Goal: Task Accomplishment & Management: Manage account settings

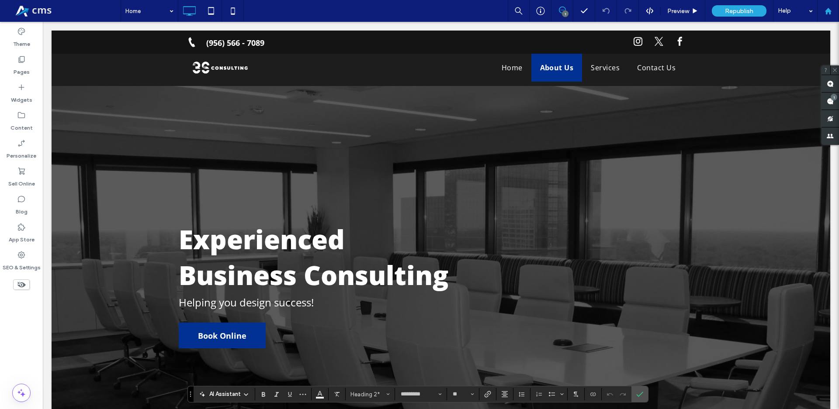
scroll to position [1248, 0]
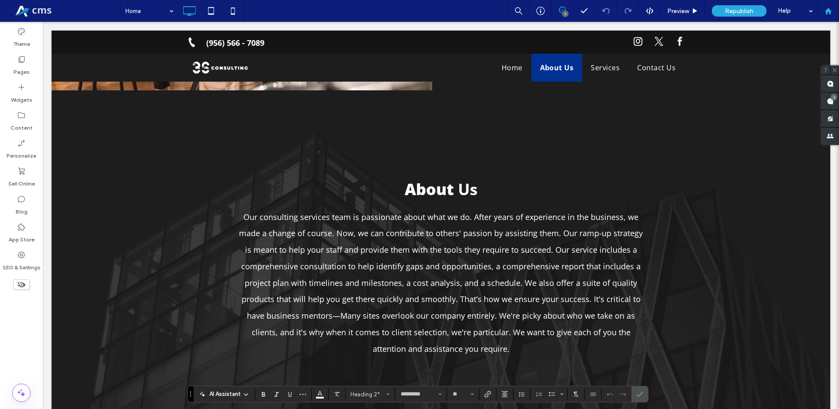
click at [829, 10] on use at bounding box center [827, 10] width 7 height 7
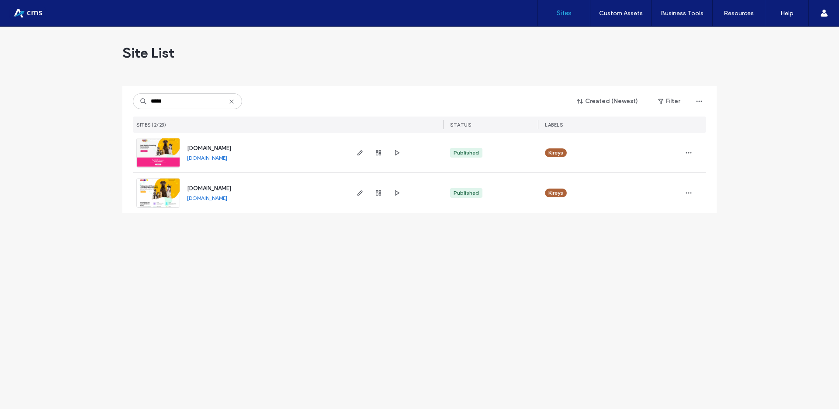
type input "*****"
click at [214, 197] on link "www.kireys.org" at bounding box center [207, 198] width 40 height 7
click at [356, 193] on icon "button" at bounding box center [359, 193] width 7 height 7
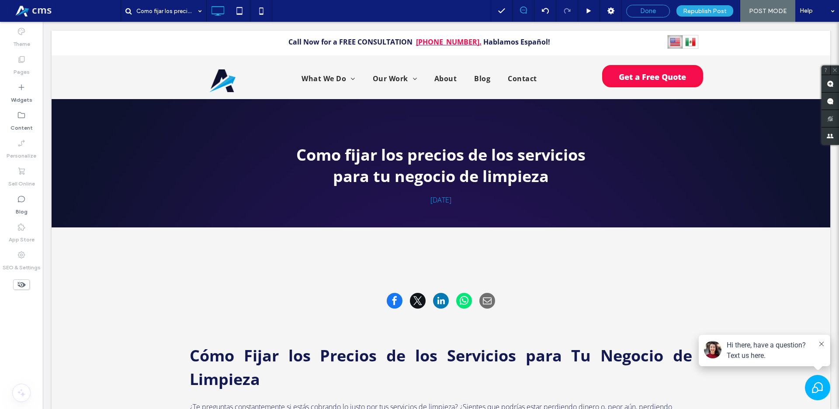
click at [651, 9] on span "Done" at bounding box center [648, 11] width 16 height 8
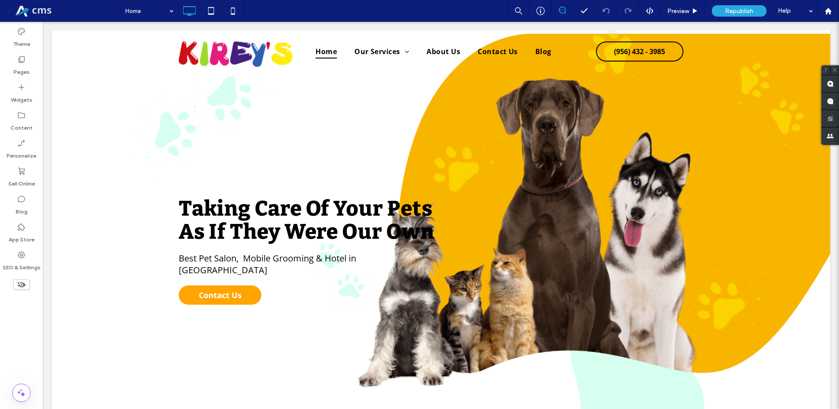
click at [21, 113] on use at bounding box center [21, 115] width 7 height 6
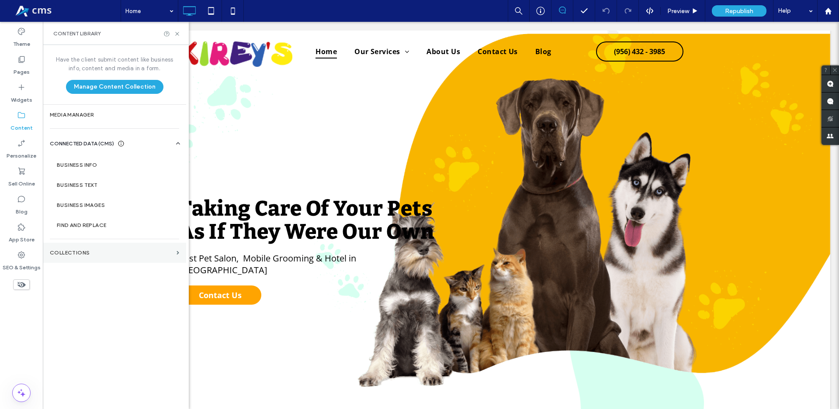
click at [131, 252] on label "Collections" at bounding box center [111, 253] width 123 height 6
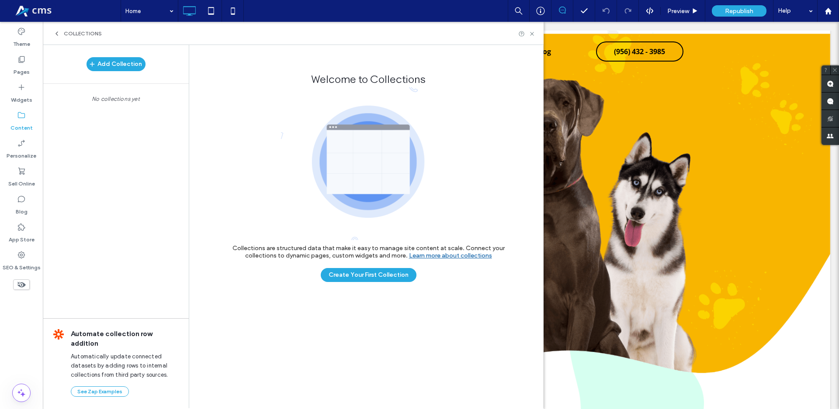
click at [24, 124] on label "Content" at bounding box center [21, 126] width 22 height 12
click at [68, 34] on span "Collections" at bounding box center [83, 33] width 38 height 7
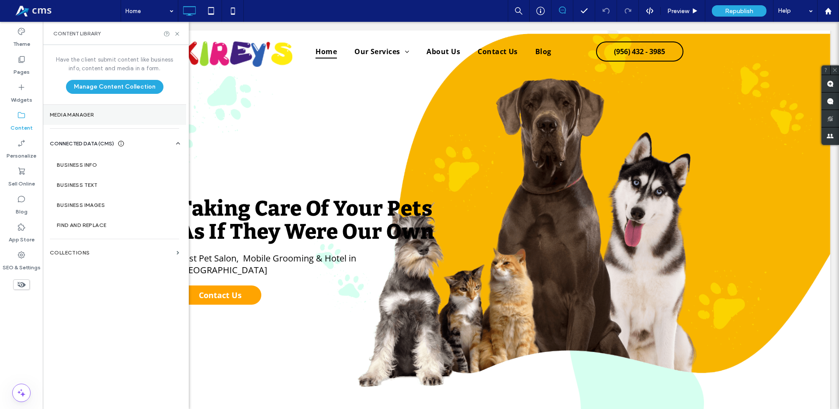
click at [104, 117] on label "Media Manager" at bounding box center [114, 115] width 129 height 6
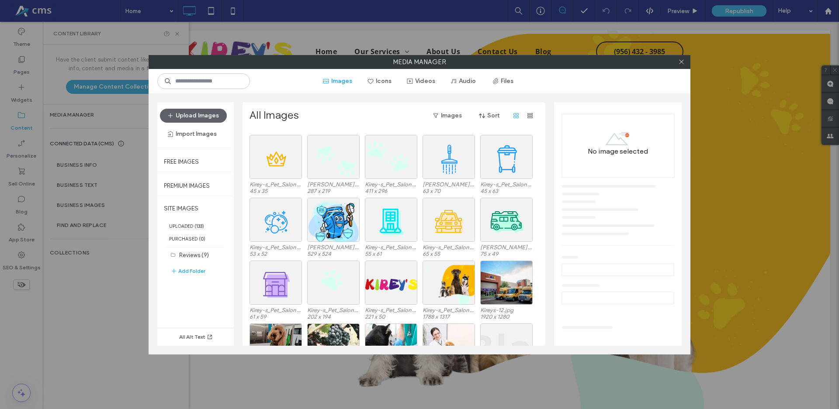
scroll to position [1411, 0]
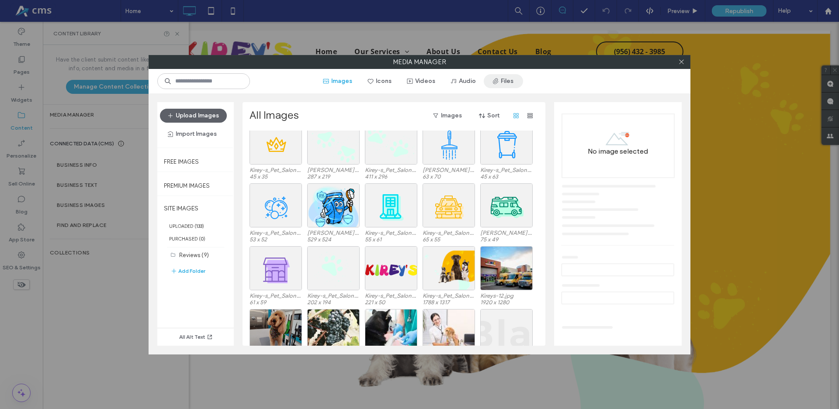
click at [523, 82] on button "Files" at bounding box center [503, 81] width 39 height 14
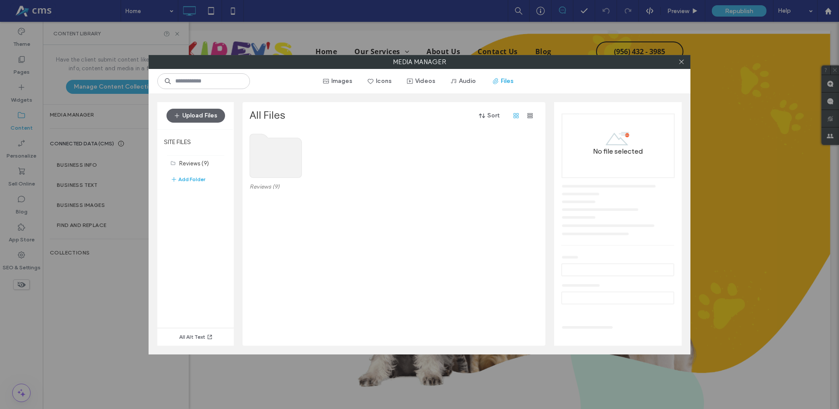
click at [366, 89] on div "Images Icons Videos Audio Files" at bounding box center [420, 81] width 542 height 24
click at [360, 77] on button "Images" at bounding box center [337, 81] width 45 height 14
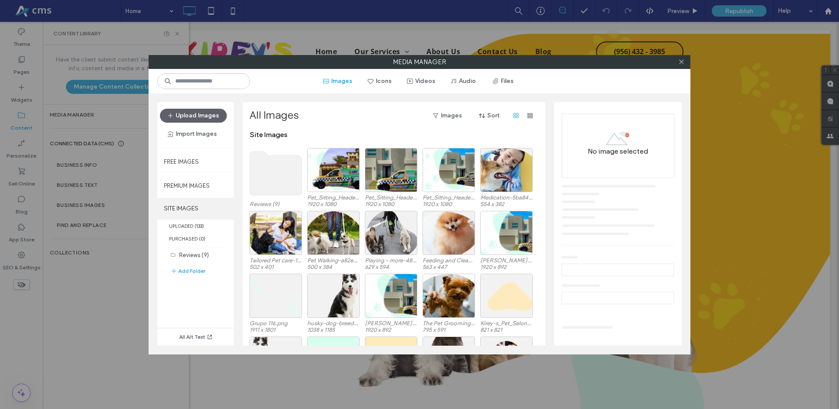
click at [192, 208] on label "SITE IMAGES" at bounding box center [195, 209] width 76 height 22
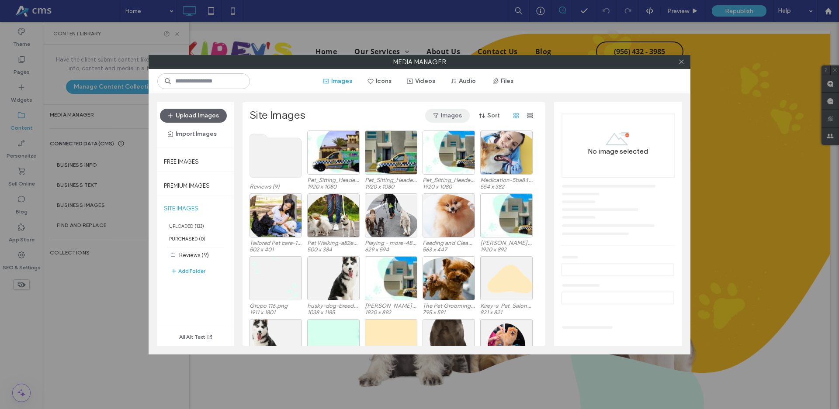
click at [454, 112] on button "Images" at bounding box center [447, 116] width 45 height 14
click at [525, 114] on span "button" at bounding box center [530, 116] width 14 height 14
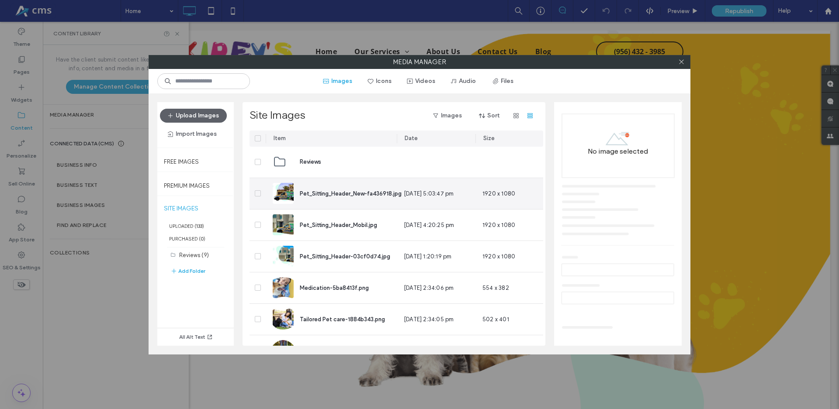
click at [255, 191] on span at bounding box center [258, 193] width 6 height 6
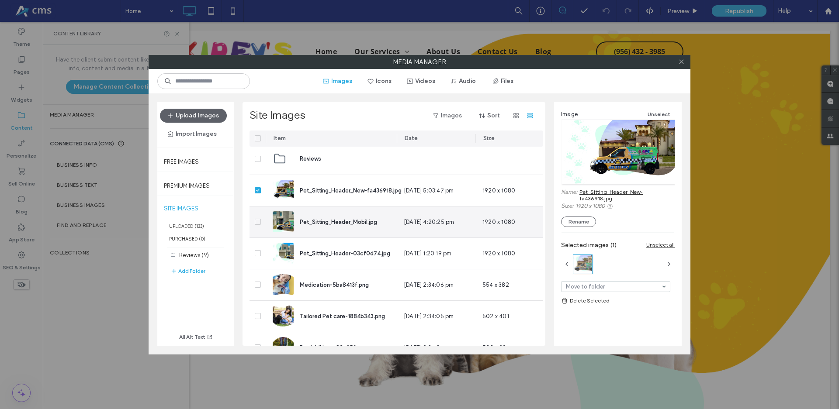
scroll to position [0, 0]
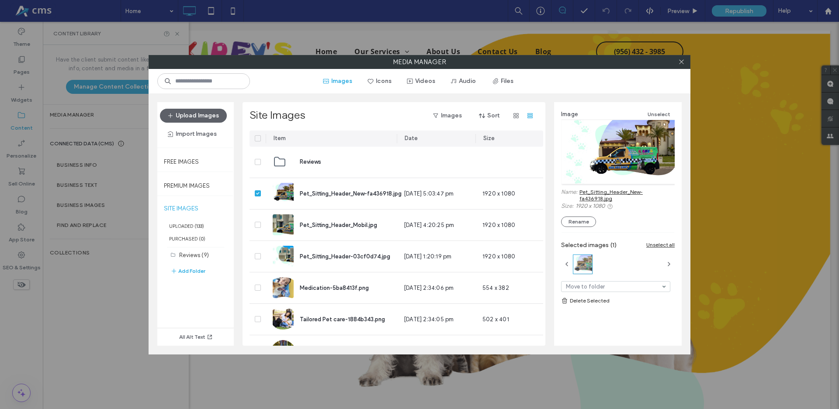
click at [259, 138] on span at bounding box center [258, 138] width 6 height 6
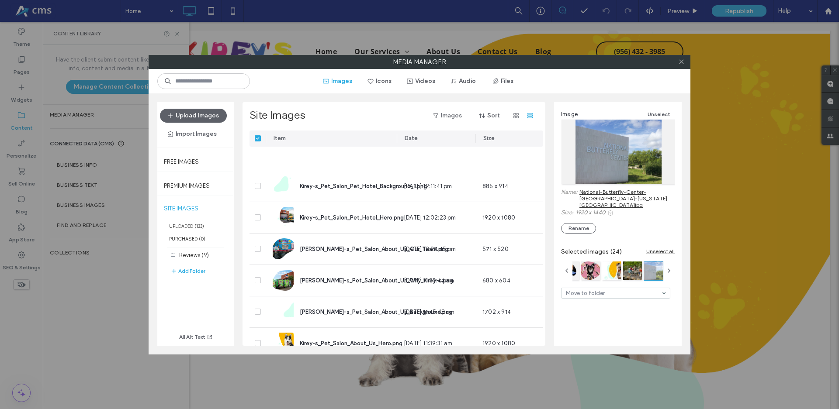
scroll to position [1923, 0]
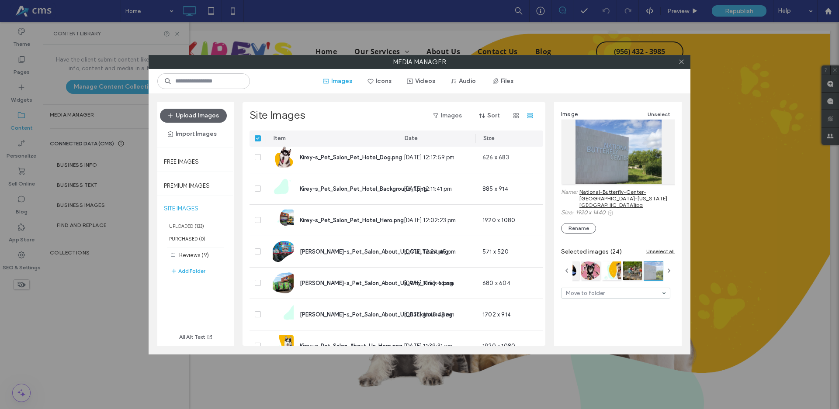
click at [260, 141] on span at bounding box center [258, 138] width 6 height 6
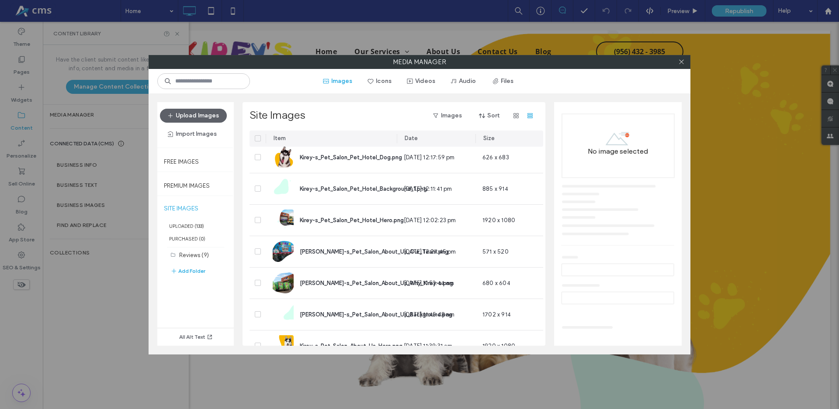
click at [260, 141] on span at bounding box center [258, 138] width 6 height 6
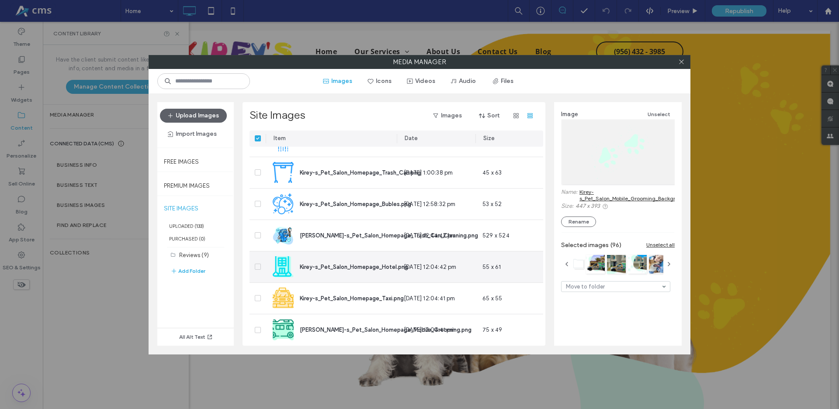
scroll to position [3582, 0]
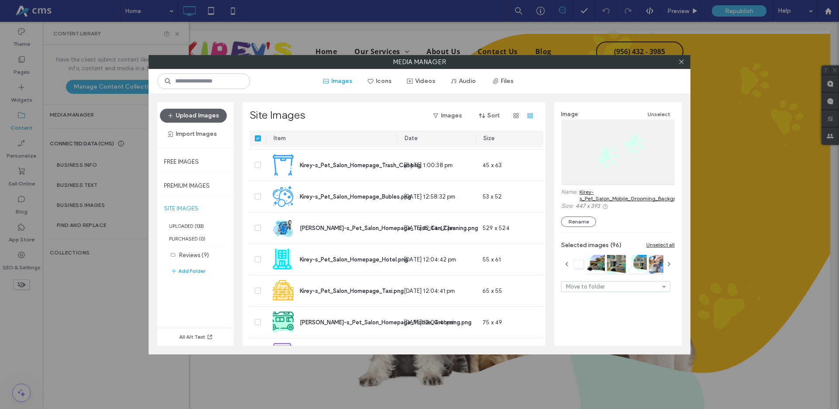
click at [261, 136] on div at bounding box center [257, 139] width 16 height 16
click at [261, 137] on div at bounding box center [257, 139] width 16 height 16
click at [256, 139] on icon at bounding box center [257, 138] width 3 height 3
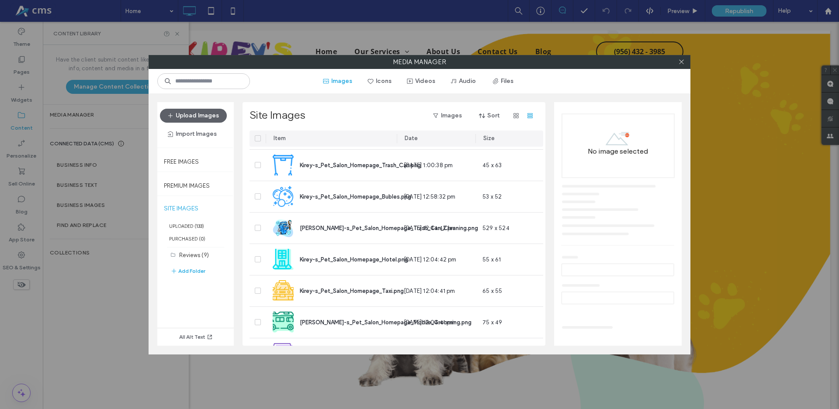
click at [256, 139] on icon at bounding box center [257, 138] width 3 height 3
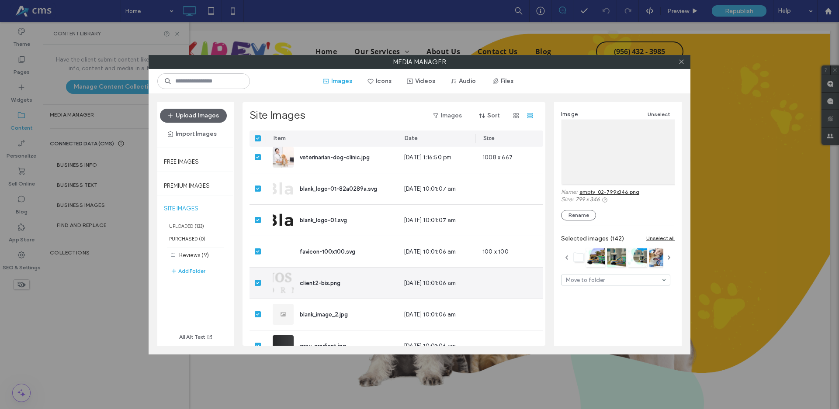
scroll to position [4274, 0]
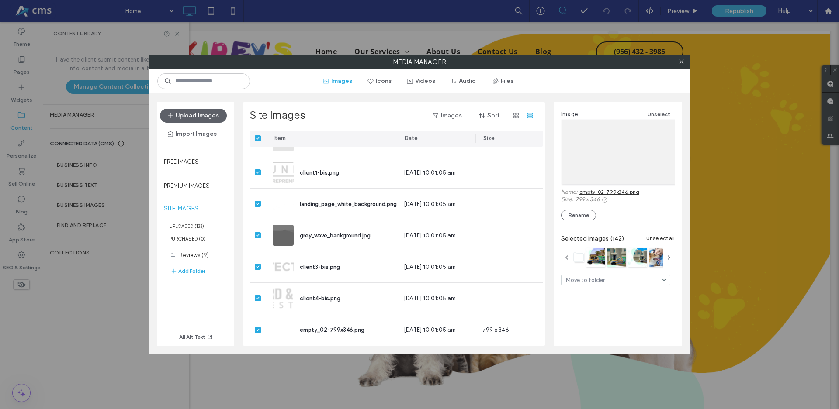
click at [256, 134] on div at bounding box center [257, 139] width 16 height 16
click at [259, 142] on div at bounding box center [257, 139] width 16 height 16
click at [259, 136] on span at bounding box center [258, 138] width 6 height 6
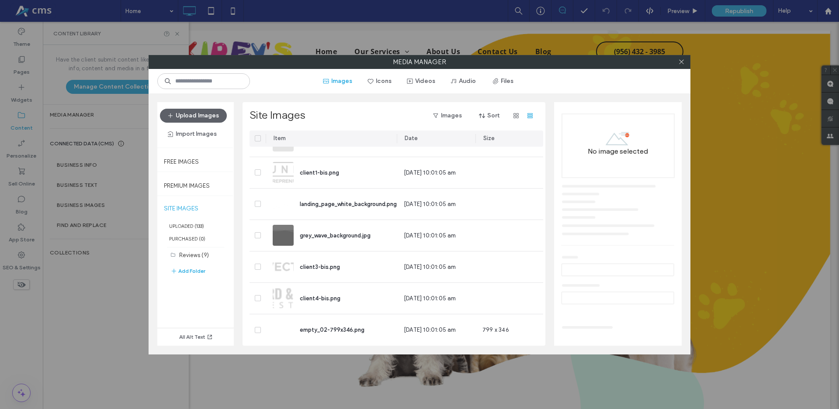
click at [259, 136] on span at bounding box center [258, 138] width 6 height 6
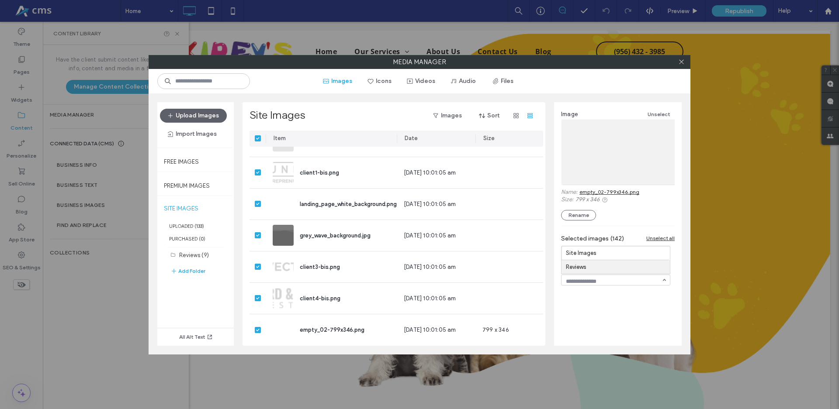
click at [617, 328] on div "Image Unselect Name: empty_02-799x346.png Size: 799 x 346 Rename Selected image…" at bounding box center [618, 220] width 128 height 237
